Goal: Task Accomplishment & Management: Complete application form

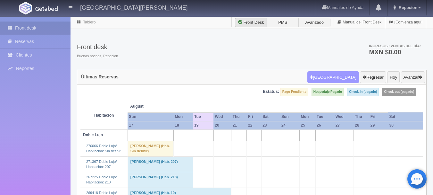
click at [333, 74] on button "[GEOGRAPHIC_DATA]" at bounding box center [333, 77] width 52 height 12
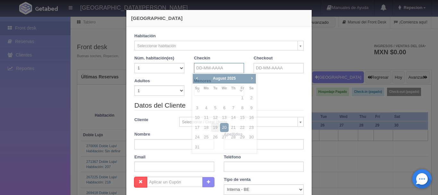
click at [221, 65] on input "text" at bounding box center [219, 68] width 50 height 10
click at [254, 77] on span "Next" at bounding box center [251, 77] width 5 height 5
checkbox input "false"
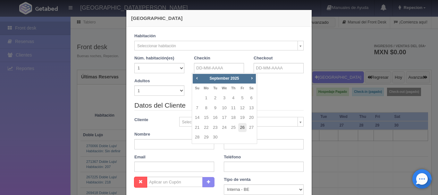
click at [243, 129] on link "26" at bounding box center [242, 127] width 8 height 9
type input "[DATE]"
checkbox input "false"
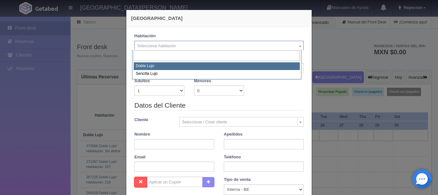
select select "577"
click at [258, 67] on input "text" at bounding box center [279, 68] width 50 height 10
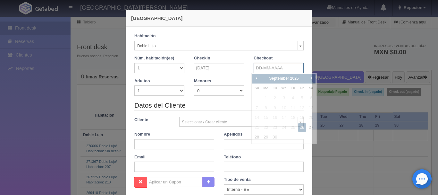
checkbox input "false"
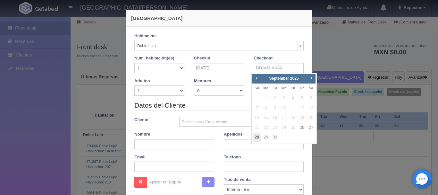
click at [257, 135] on link "28" at bounding box center [257, 136] width 8 height 9
type input "[DATE]"
checkbox input "false"
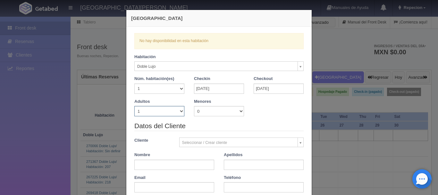
click at [179, 113] on select "1 2 3 4 5 6 7 8 9 10" at bounding box center [159, 111] width 50 height 10
select select "2"
click at [134, 106] on select "1 2 3 4 5 6 7 8 9 10" at bounding box center [159, 111] width 50 height 10
checkbox input "false"
click at [37, 117] on div "[GEOGRAPHIC_DATA] Verficando disponibilidad No hay disponibilidad en esta habit…" at bounding box center [219, 97] width 438 height 195
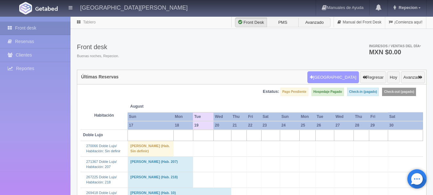
click at [332, 77] on button "[GEOGRAPHIC_DATA]" at bounding box center [333, 77] width 52 height 12
select select
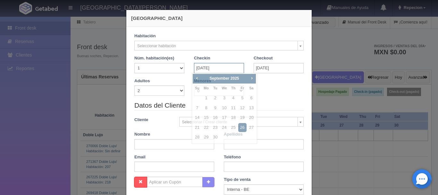
click at [228, 69] on input "[DATE]" at bounding box center [219, 68] width 50 height 10
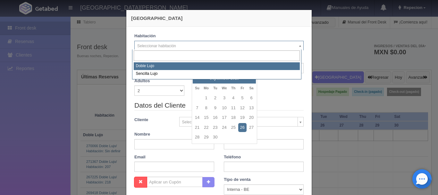
checkbox input "false"
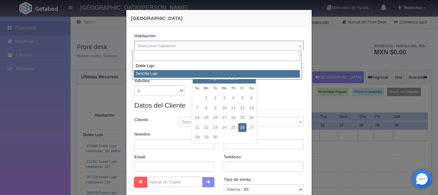
select select "576"
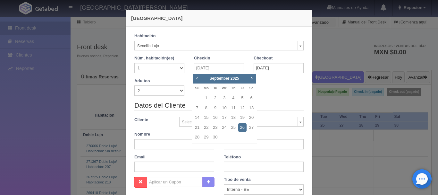
checkbox input "false"
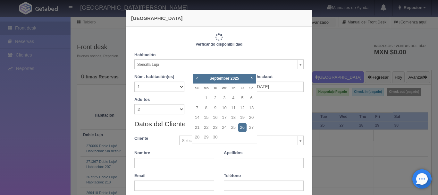
type input "2300.00"
checkbox input "false"
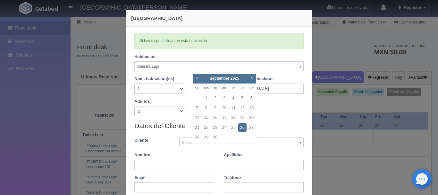
click at [31, 108] on div "[GEOGRAPHIC_DATA] Verficando disponibilidad Si hay disponibilidad en esta habit…" at bounding box center [219, 97] width 438 height 195
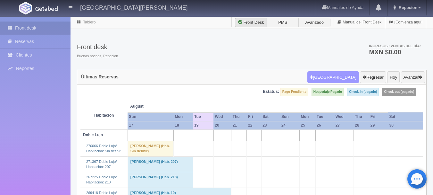
click at [335, 76] on button "[GEOGRAPHIC_DATA]" at bounding box center [333, 77] width 52 height 12
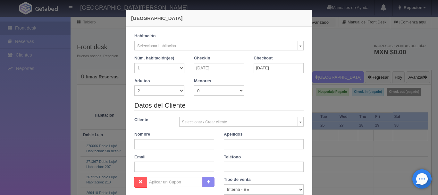
checkbox input "false"
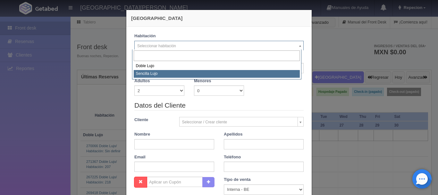
select select "2"
